Goal: Information Seeking & Learning: Learn about a topic

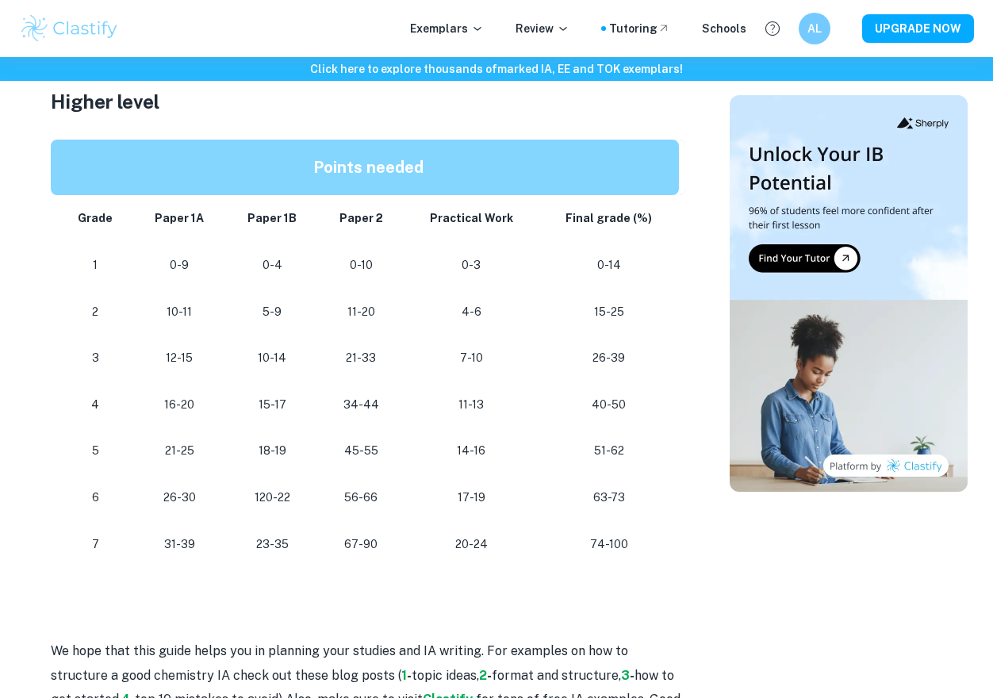
scroll to position [1340, 0]
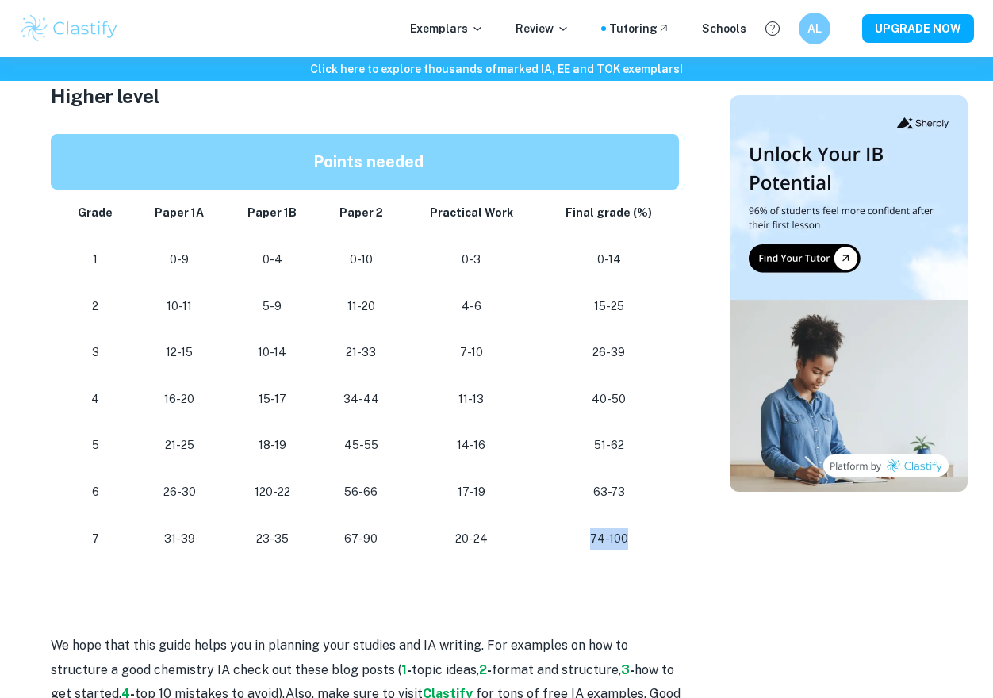
drag, startPoint x: 662, startPoint y: 540, endPoint x: 543, endPoint y: 535, distance: 119.0
click at [543, 535] on td "74-100" at bounding box center [611, 538] width 147 height 47
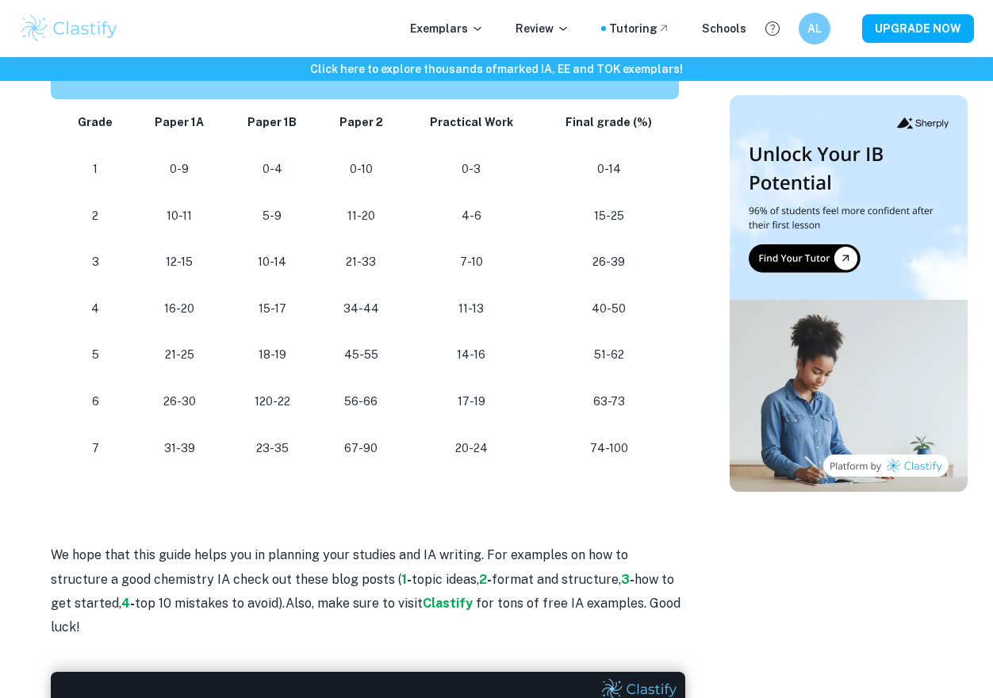
scroll to position [1419, 0]
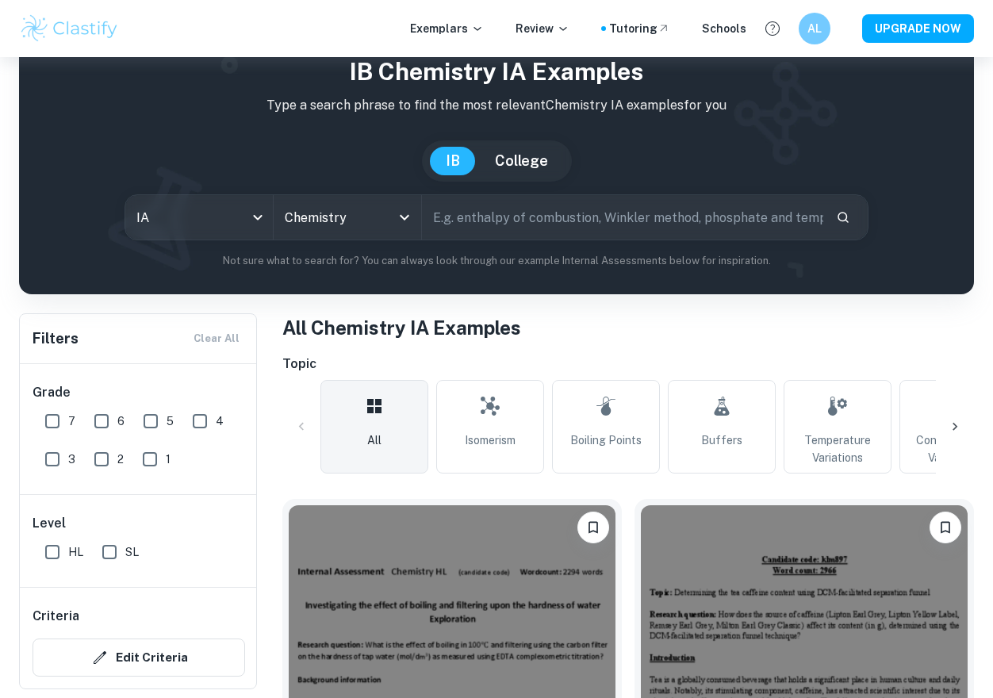
scroll to position [60, 0]
click at [957, 427] on icon at bounding box center [955, 427] width 16 height 16
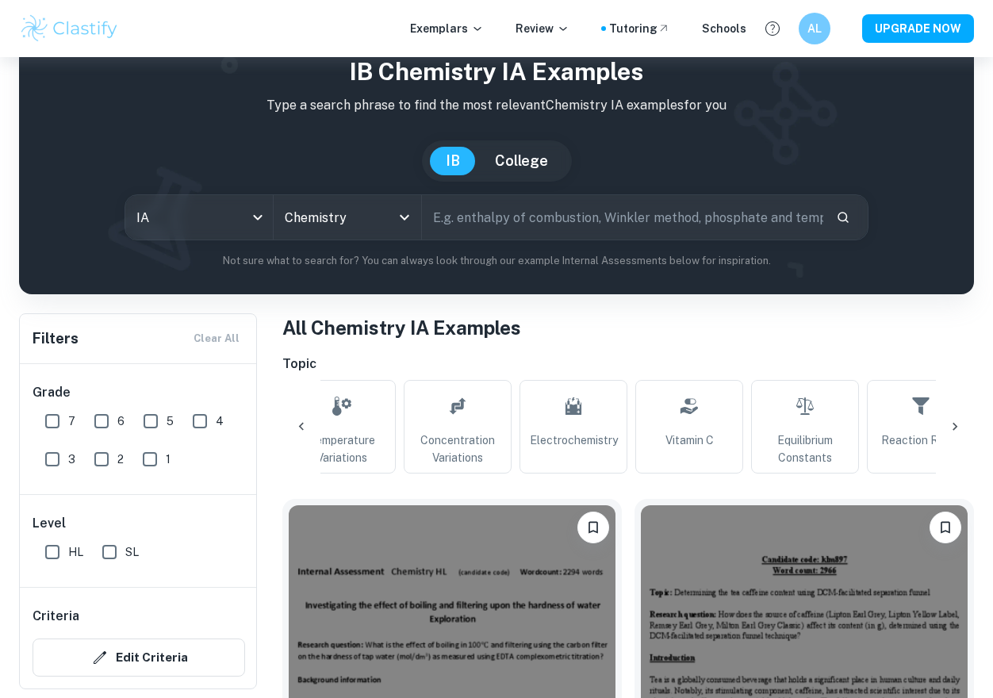
scroll to position [0, 531]
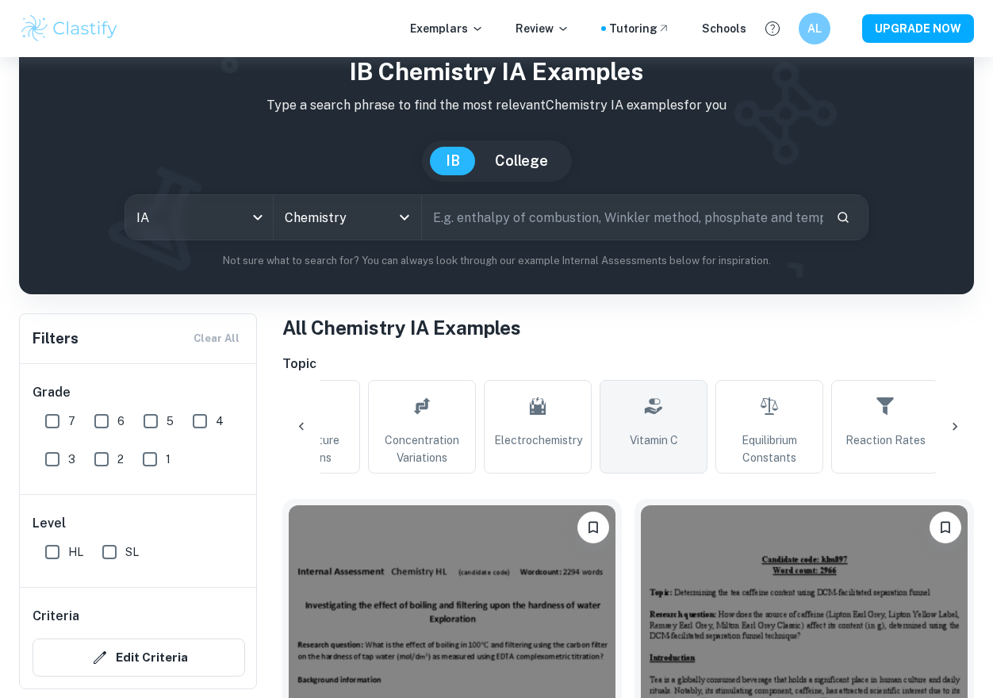
click at [644, 424] on icon at bounding box center [653, 406] width 19 height 38
type input "Vitamin C"
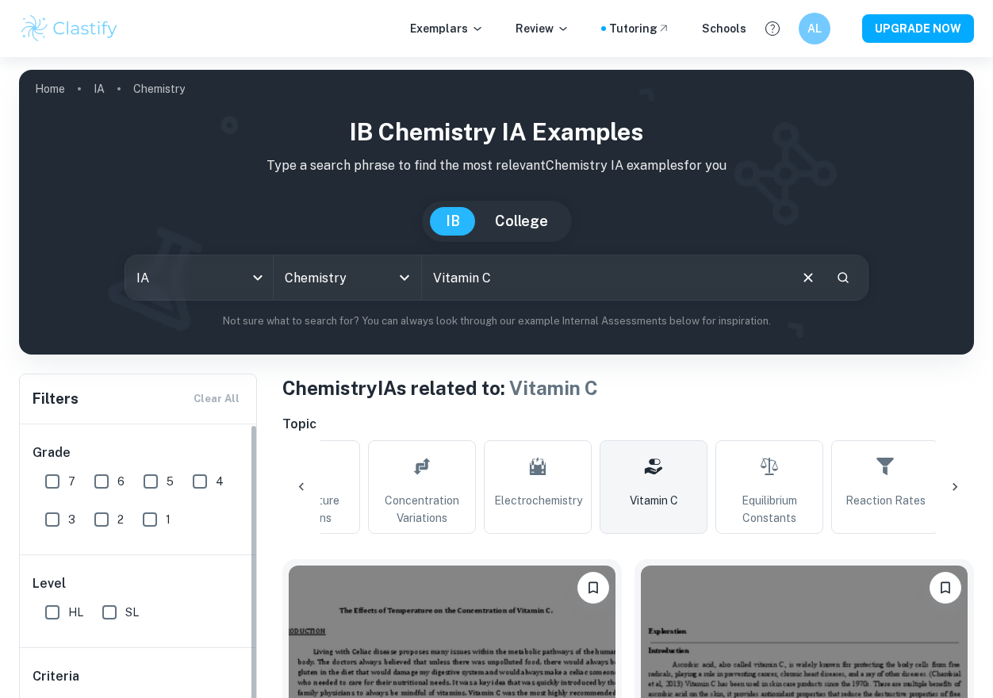
scroll to position [404, 0]
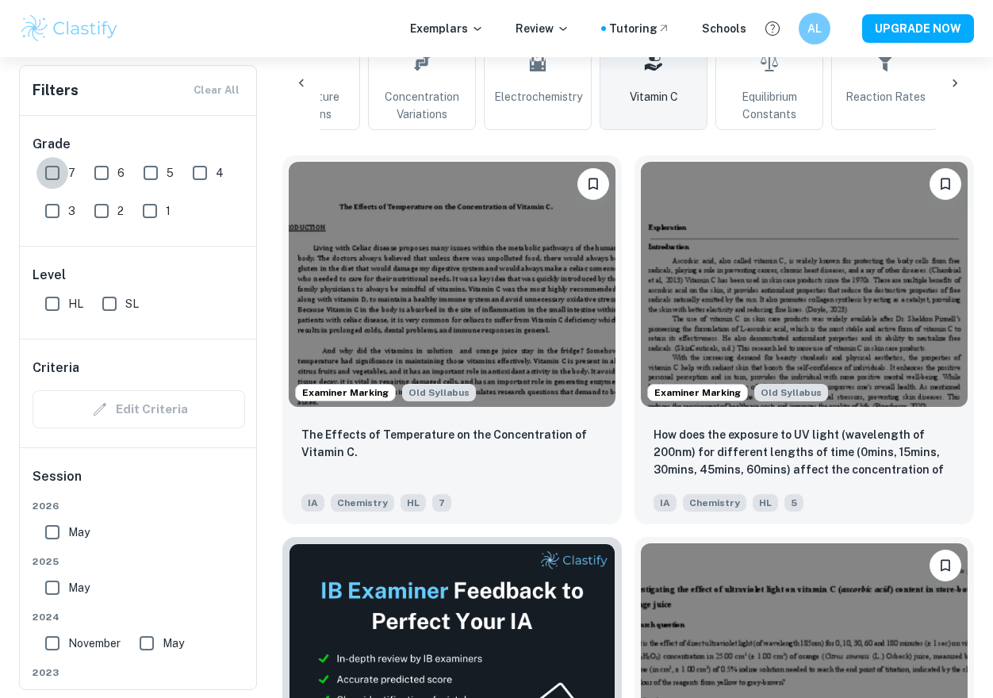
click at [50, 174] on input "7" at bounding box center [52, 173] width 32 height 32
checkbox input "true"
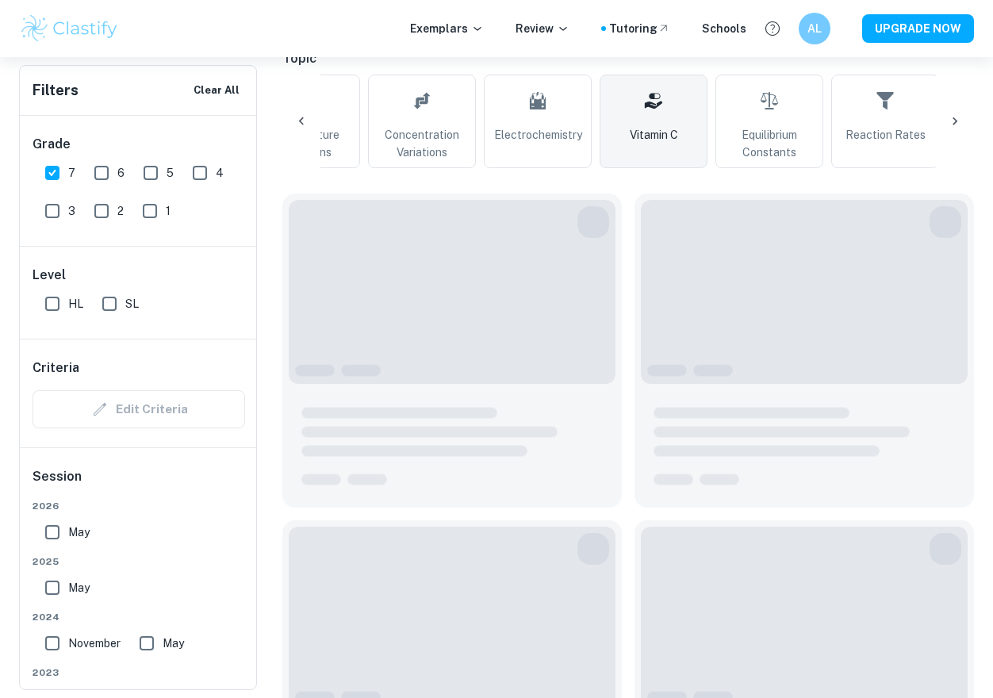
scroll to position [442, 0]
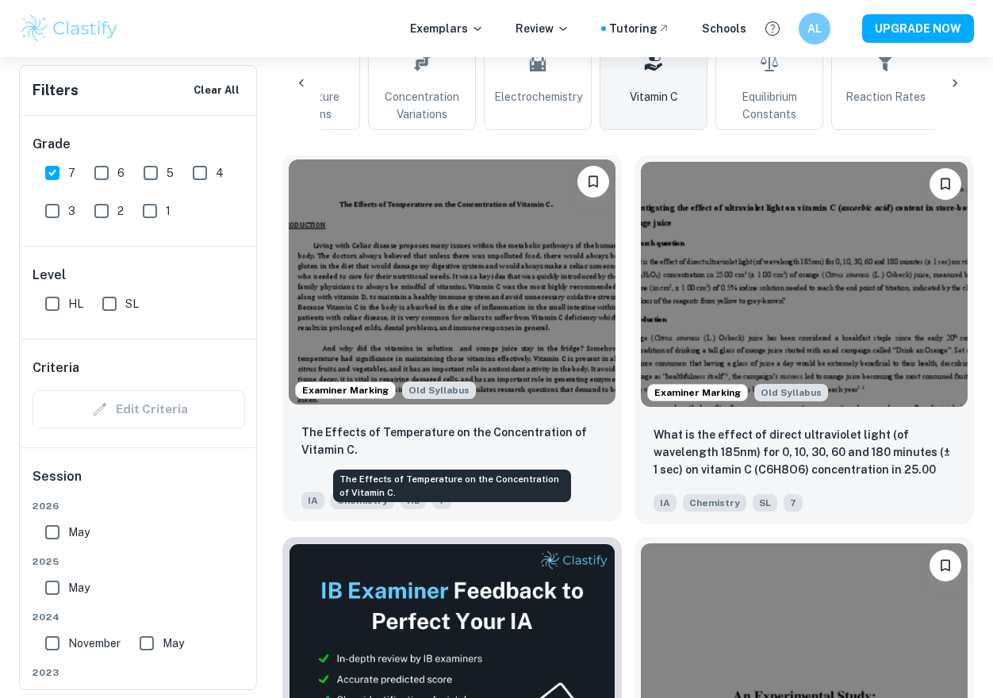
click at [462, 442] on p "The Effects of Temperature on the Concentration of Vitamin C." at bounding box center [451, 440] width 301 height 35
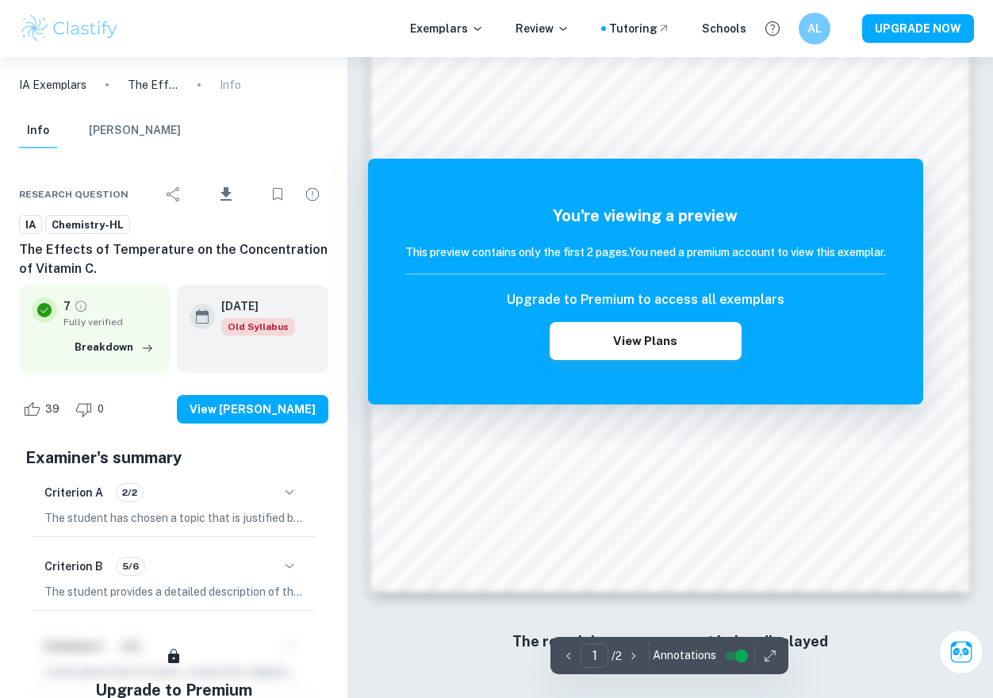
scroll to position [1122, 0]
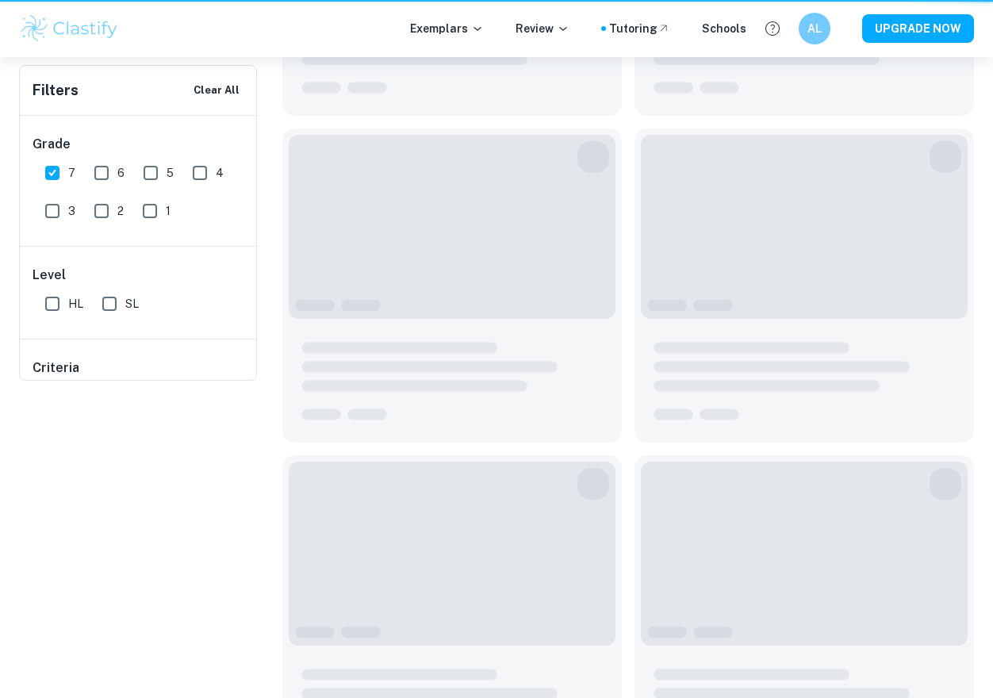
type input "Vitamin C"
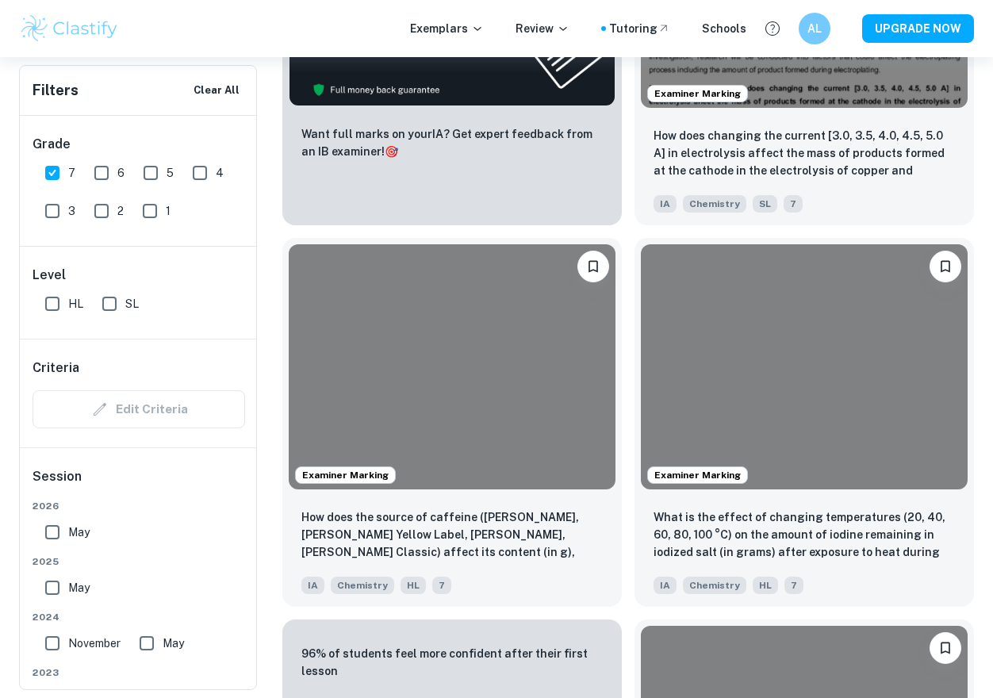
click at [54, 304] on input "HL" at bounding box center [52, 304] width 32 height 32
checkbox input "true"
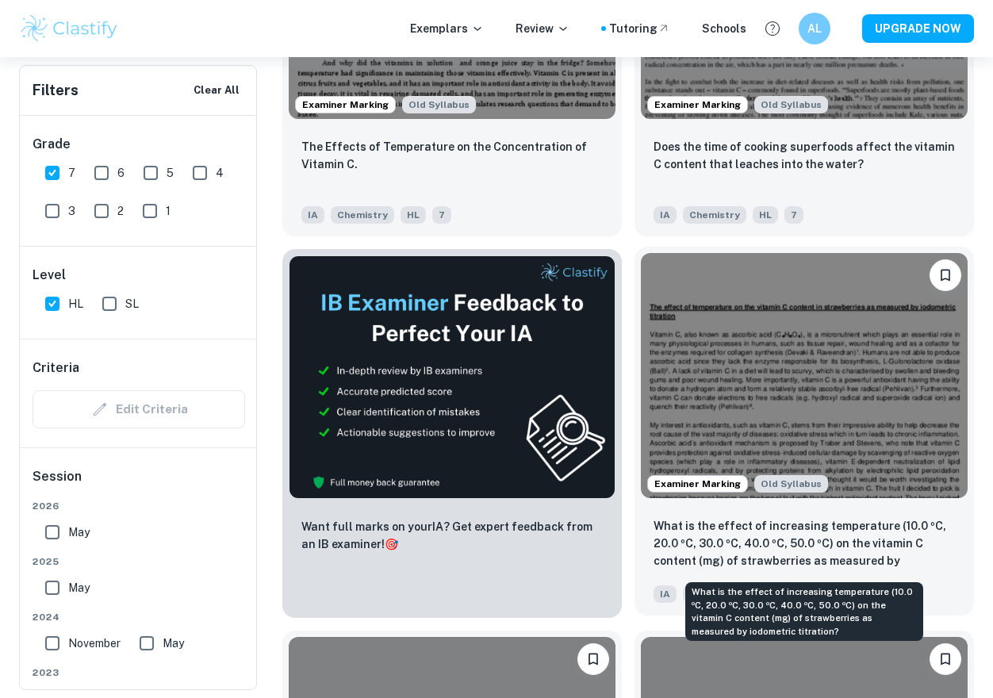
scroll to position [735, 0]
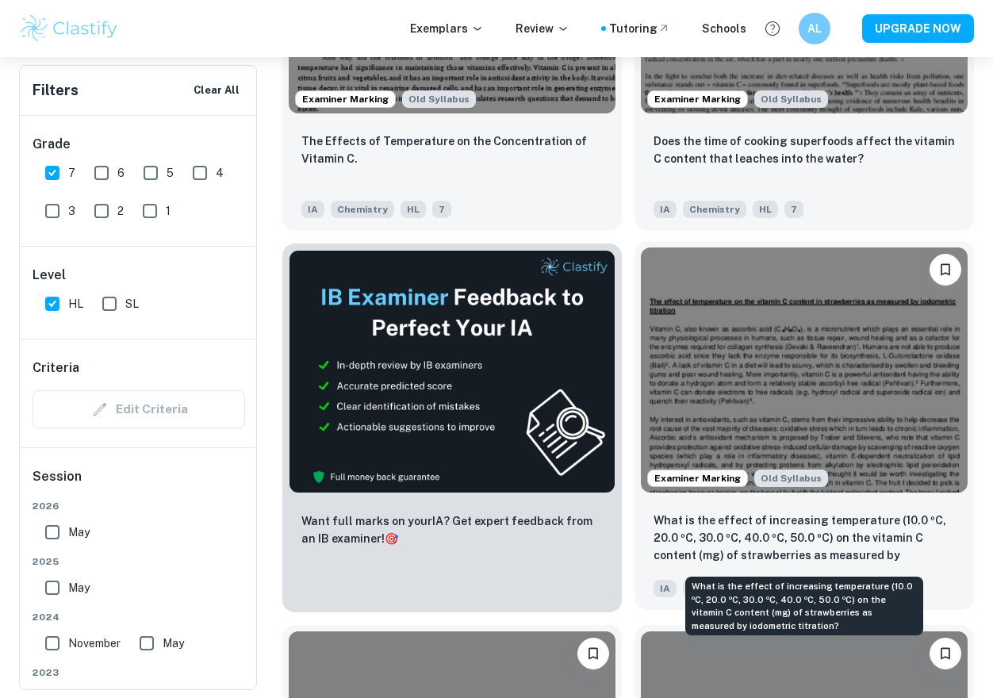
click at [857, 535] on p "What is the effect of increasing temperature (10.0 ºC, 20.0 ºC, 30.0 ºC, 40.0 º…" at bounding box center [803, 538] width 301 height 54
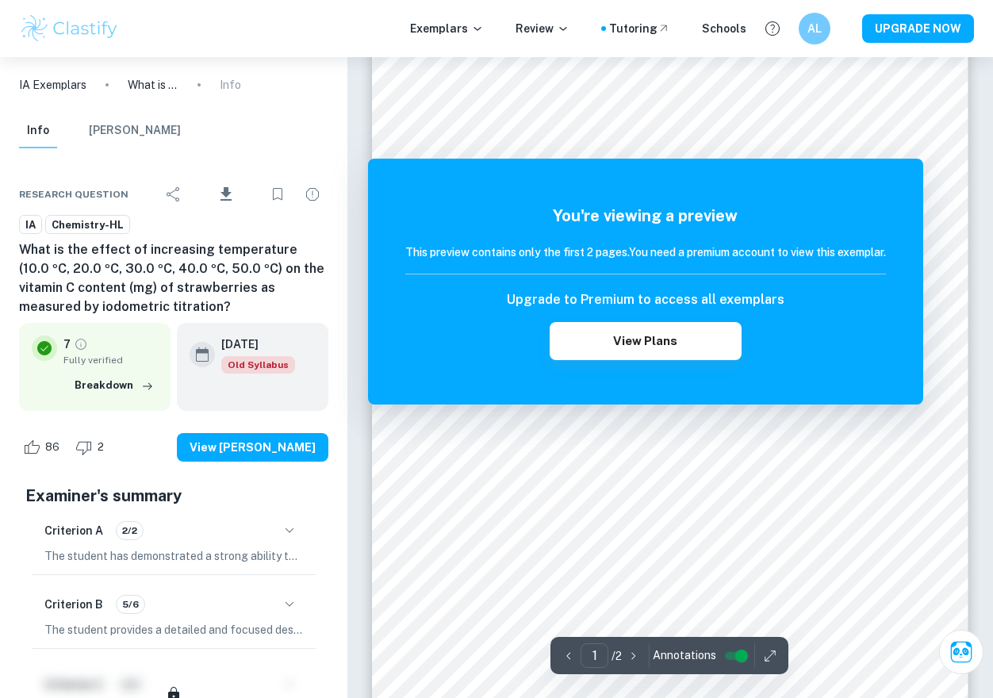
scroll to position [155, 0]
